Goal: Transaction & Acquisition: Purchase product/service

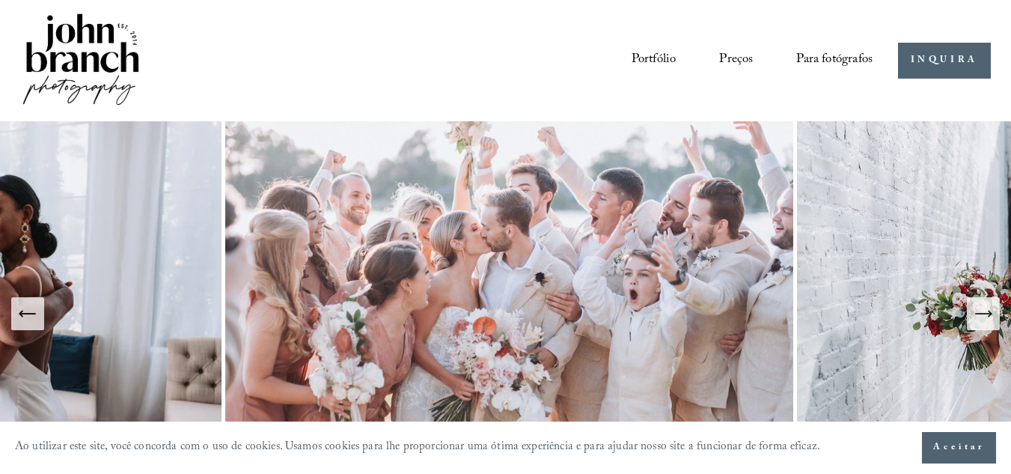
click at [674, 248] on img at bounding box center [510, 313] width 576 height 384
click at [0, 0] on font "Predefinições" at bounding box center [0, 0] width 0 height 0
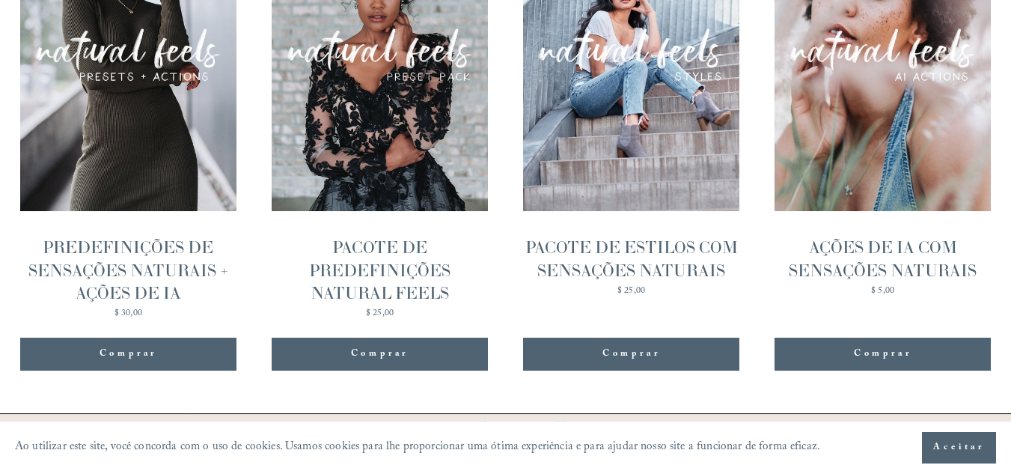
scroll to position [1627, 0]
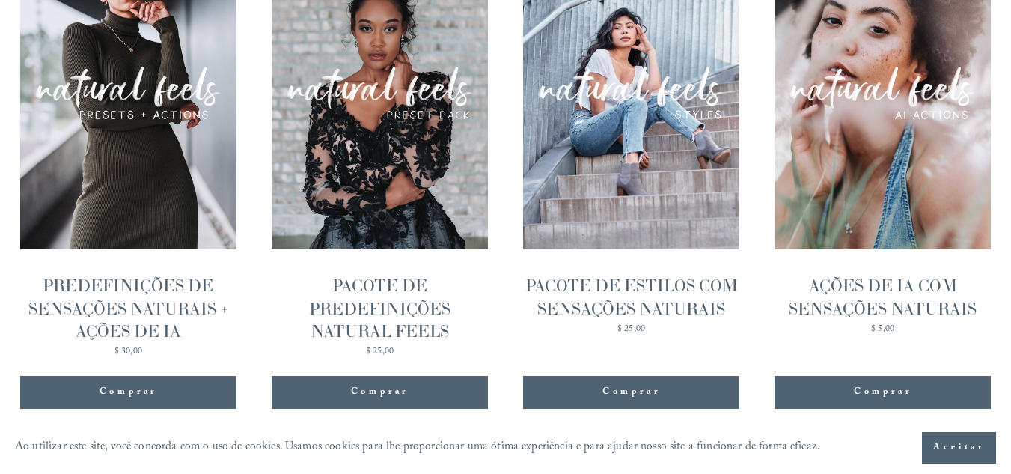
click at [387, 309] on font "PACOTE DE PREDEFINIÇÕES NATURAL FEELS" at bounding box center [379, 308] width 141 height 66
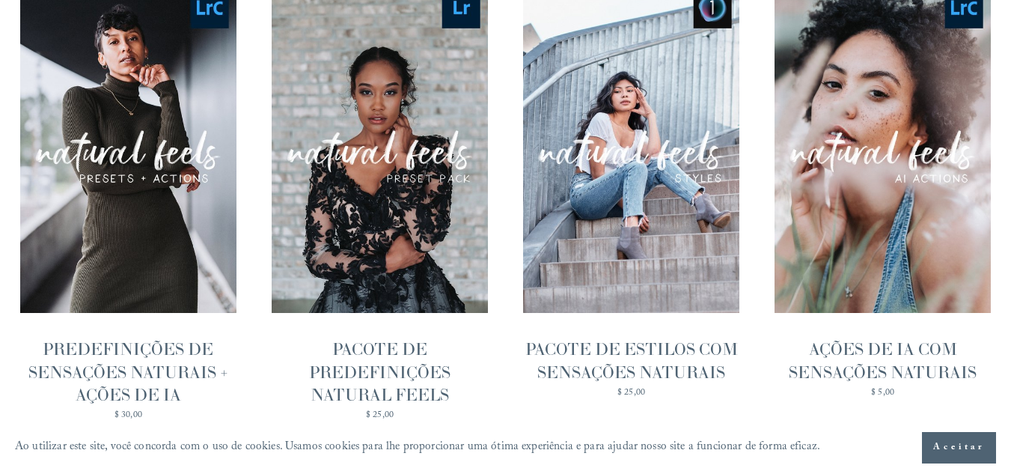
scroll to position [1624, 0]
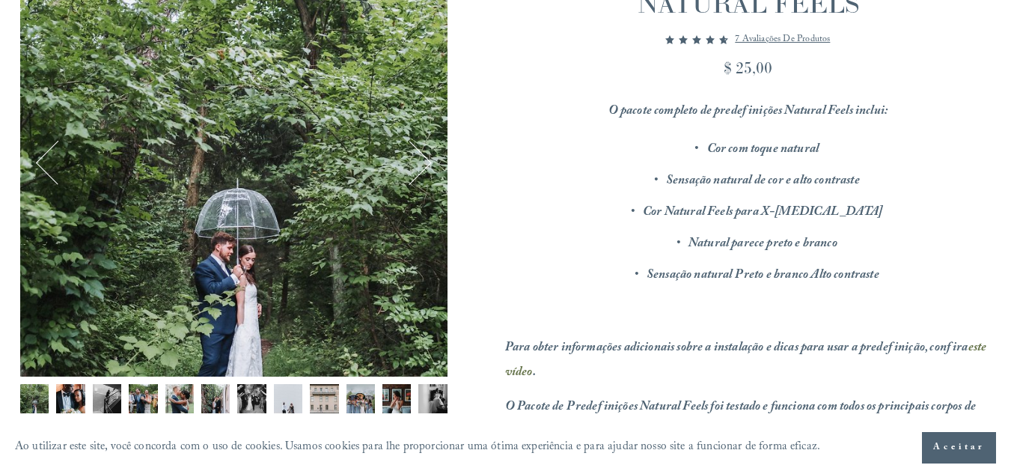
scroll to position [247, 0]
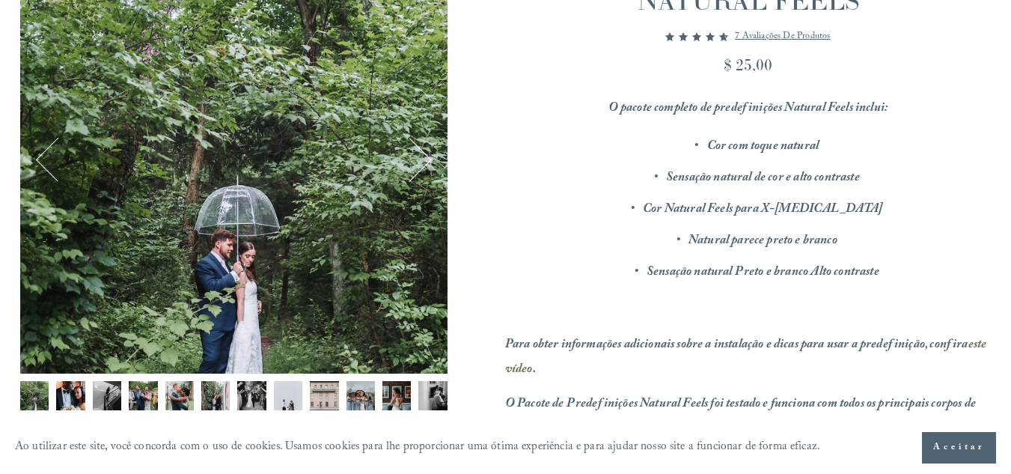
click at [76, 403] on img "Imagem 2 de 12" at bounding box center [70, 395] width 28 height 28
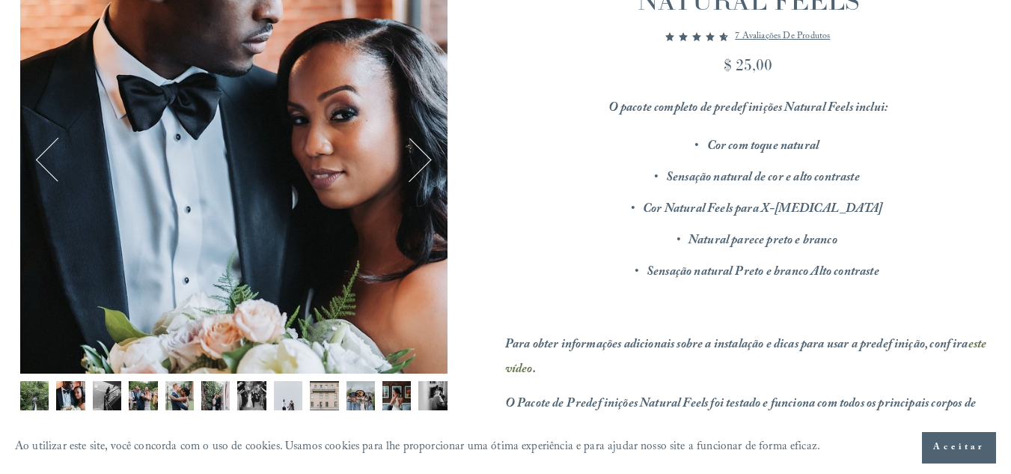
click at [112, 391] on img "Imagem 3 de 12" at bounding box center [107, 395] width 28 height 28
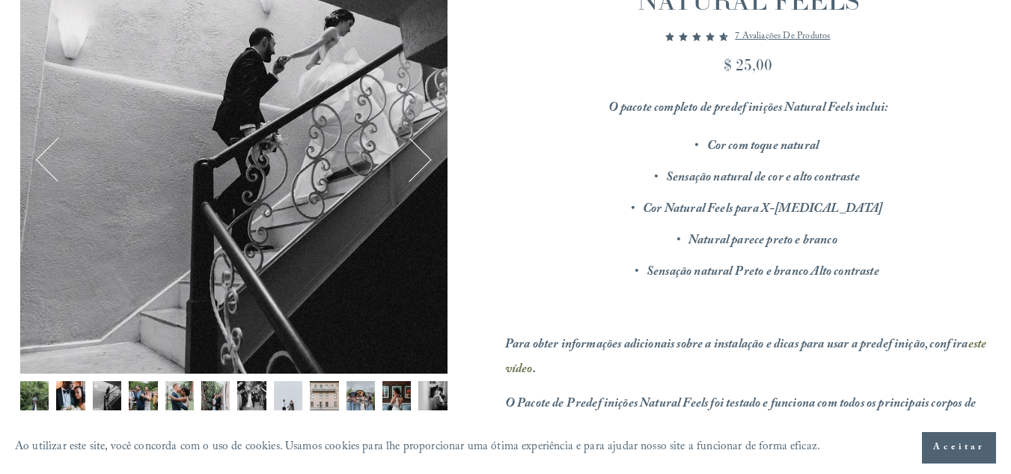
click at [132, 391] on img "Imagem 4 de 12" at bounding box center [143, 395] width 28 height 28
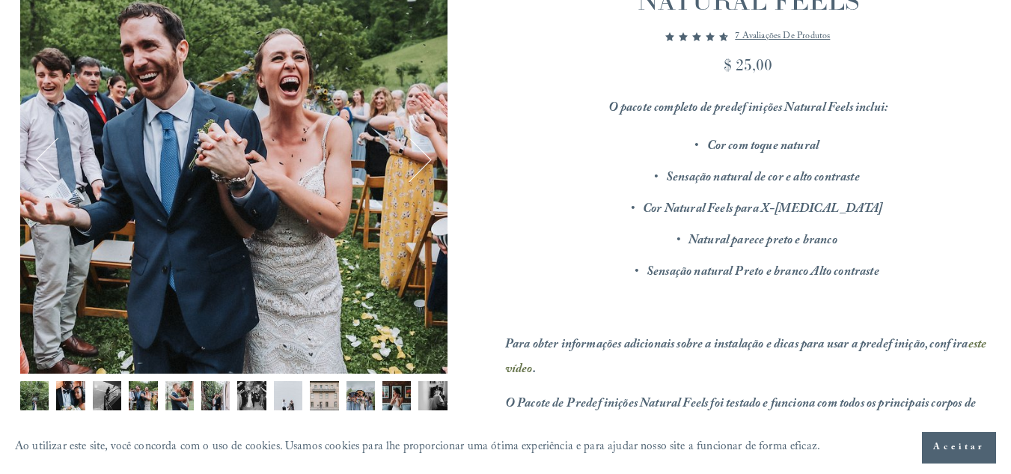
click at [168, 390] on img "Imagem 5 de 12" at bounding box center [179, 395] width 28 height 28
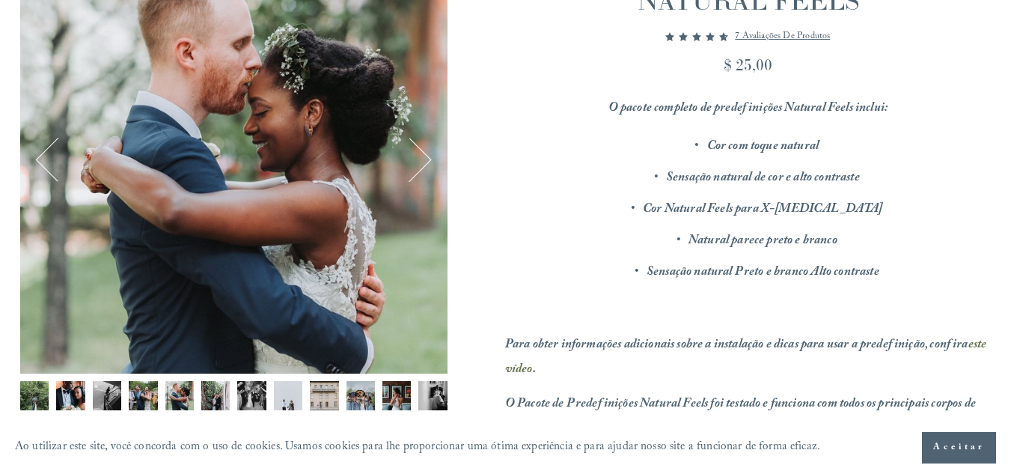
click at [200, 390] on div "Miniaturas da galeria" at bounding box center [233, 399] width 427 height 37
click at [213, 391] on img "Imagem 6 de 12" at bounding box center [215, 395] width 28 height 28
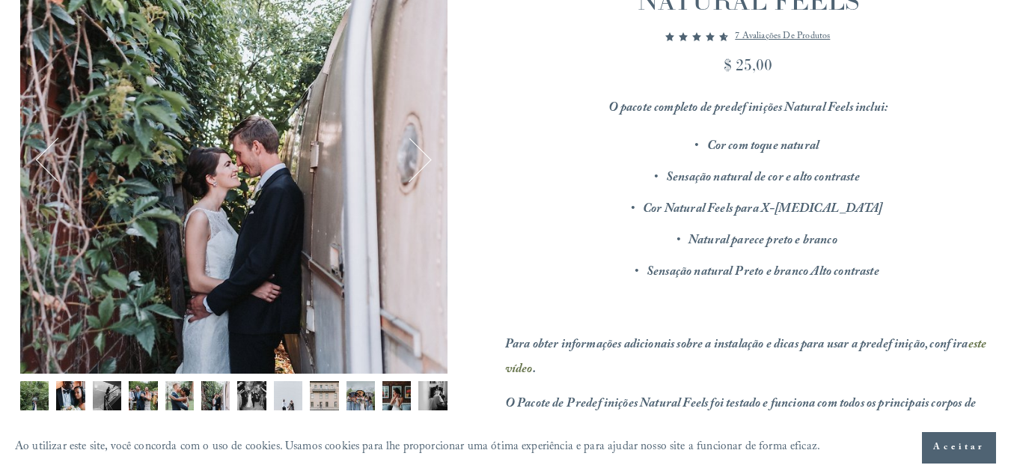
click at [243, 394] on img "Imagem 7 de 12" at bounding box center [251, 395] width 28 height 28
